Goal: Information Seeking & Learning: Learn about a topic

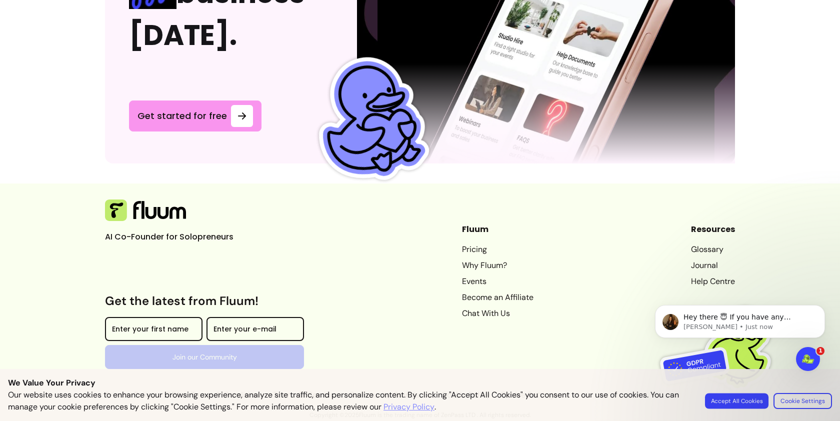
click at [757, 401] on button "Accept All Cookies" at bounding box center [737, 401] width 64 height 16
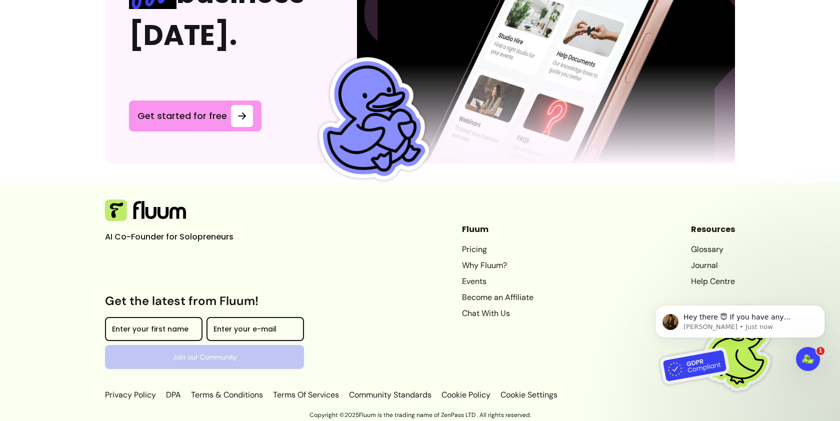
click at [449, 416] on p "Copyright © 2025 Fluum is the trading name of ZenPass LTD . All rights reserved." at bounding box center [420, 415] width 840 height 8
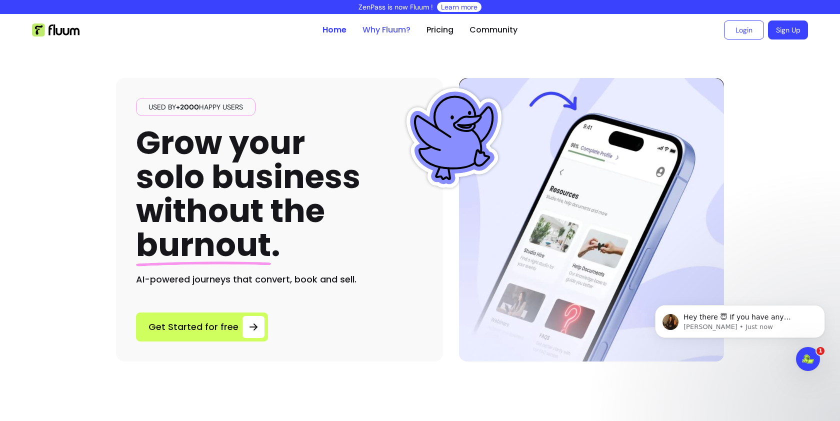
click at [399, 31] on link "Why Fluum?" at bounding box center [387, 30] width 48 height 12
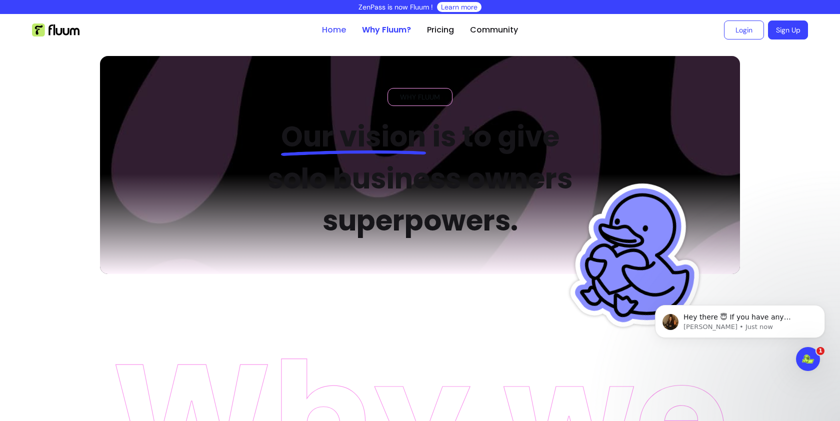
click at [331, 26] on link "Home" at bounding box center [334, 30] width 24 height 12
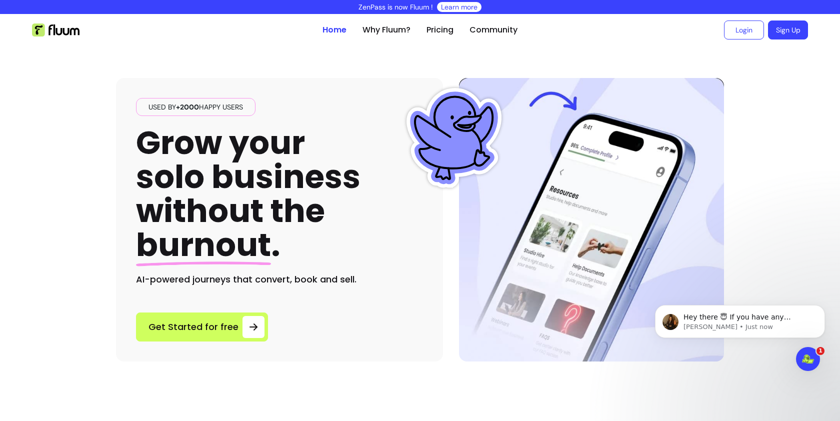
scroll to position [7, 0]
